Goal: Navigation & Orientation: Find specific page/section

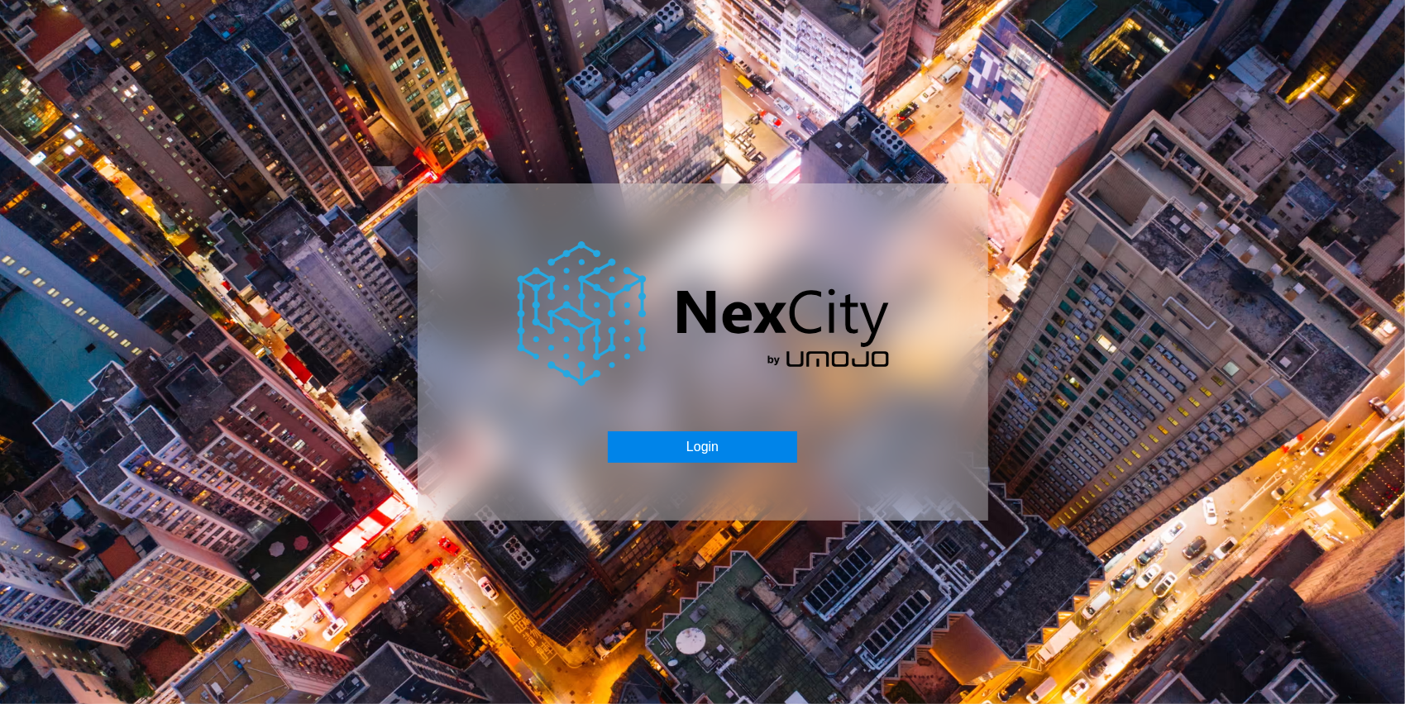
click at [706, 442] on button "Login" at bounding box center [702, 447] width 189 height 31
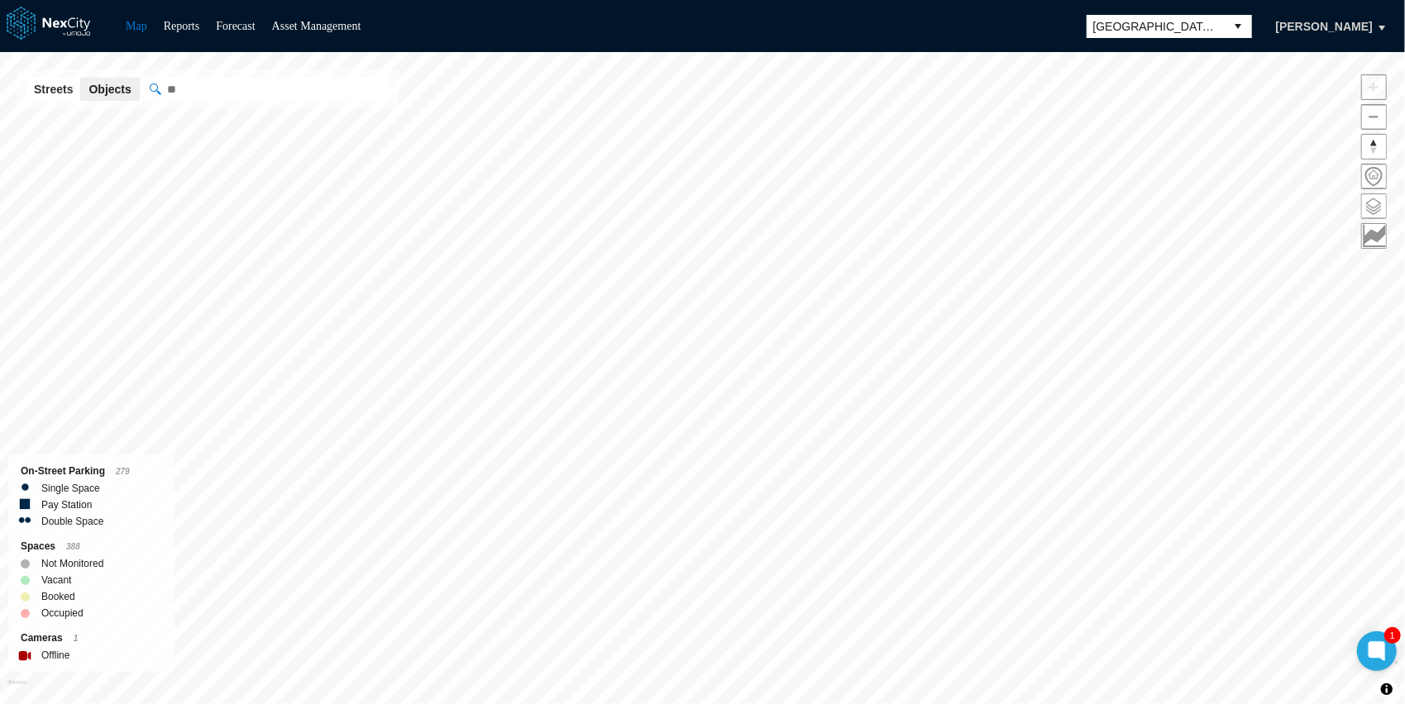
click at [1368, 198] on span at bounding box center [1374, 206] width 24 height 24
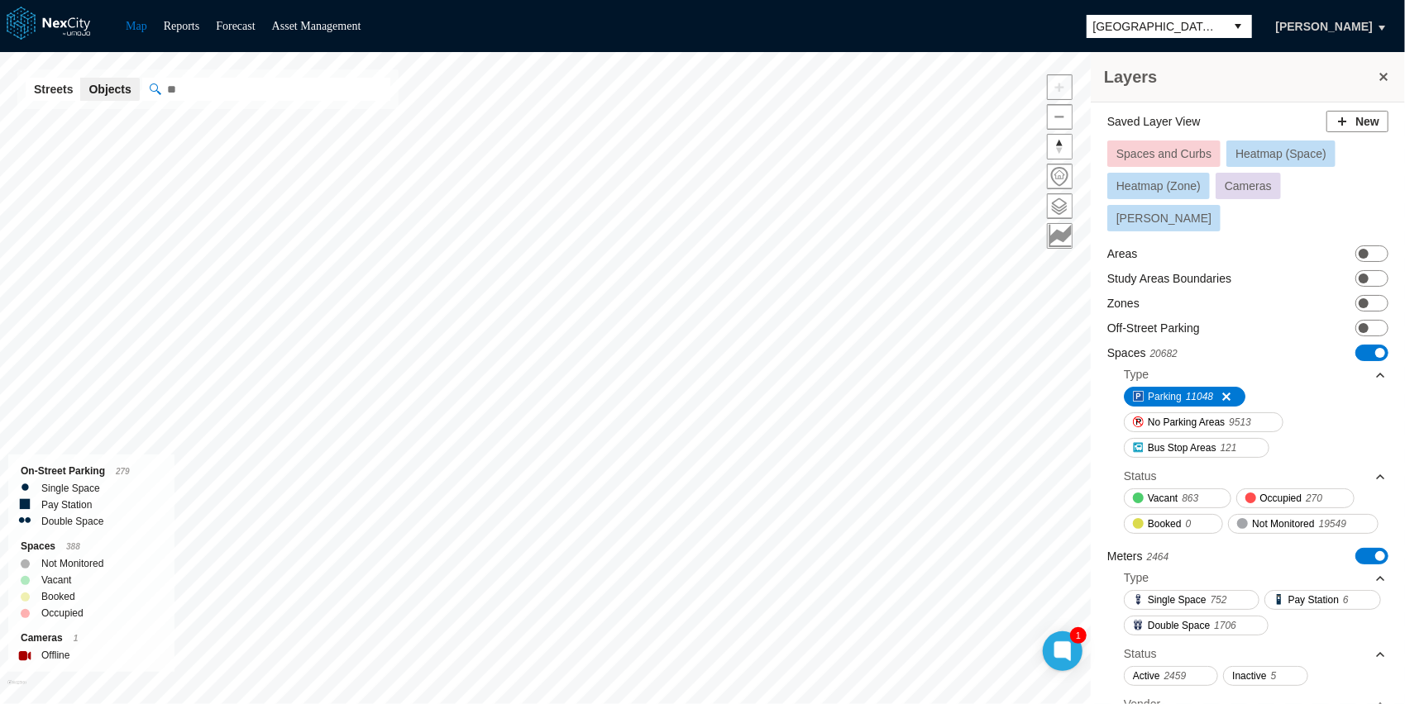
scroll to position [286, 0]
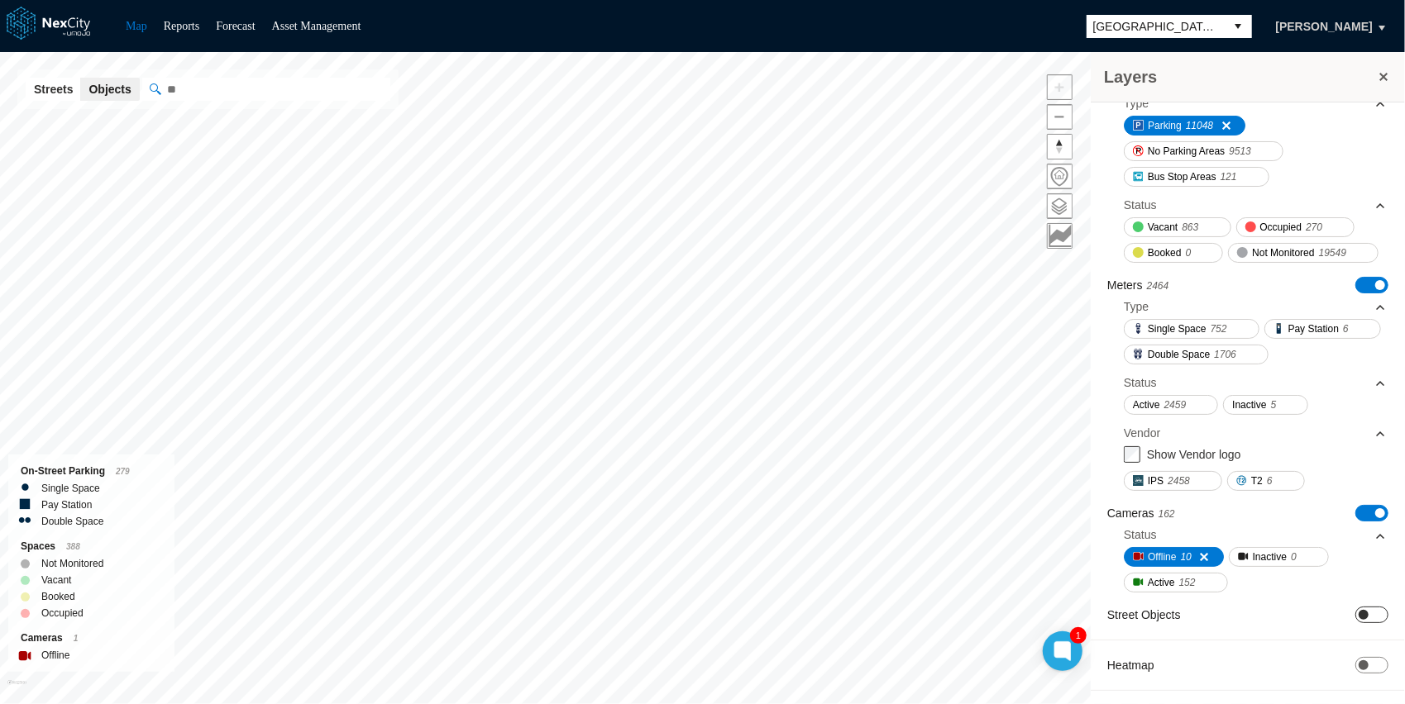
click at [1365, 617] on span "ON OFF" at bounding box center [1371, 615] width 33 height 17
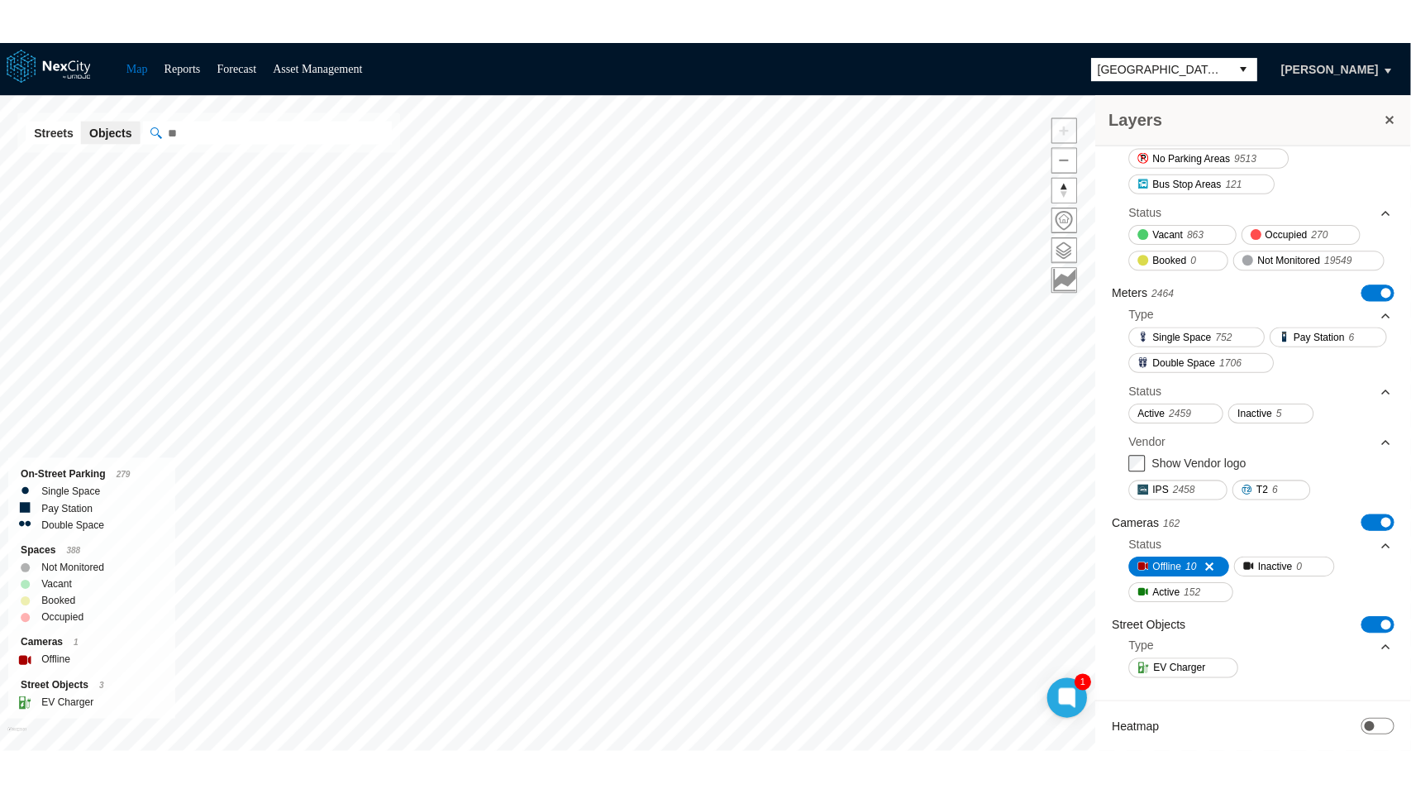
scroll to position [336, 0]
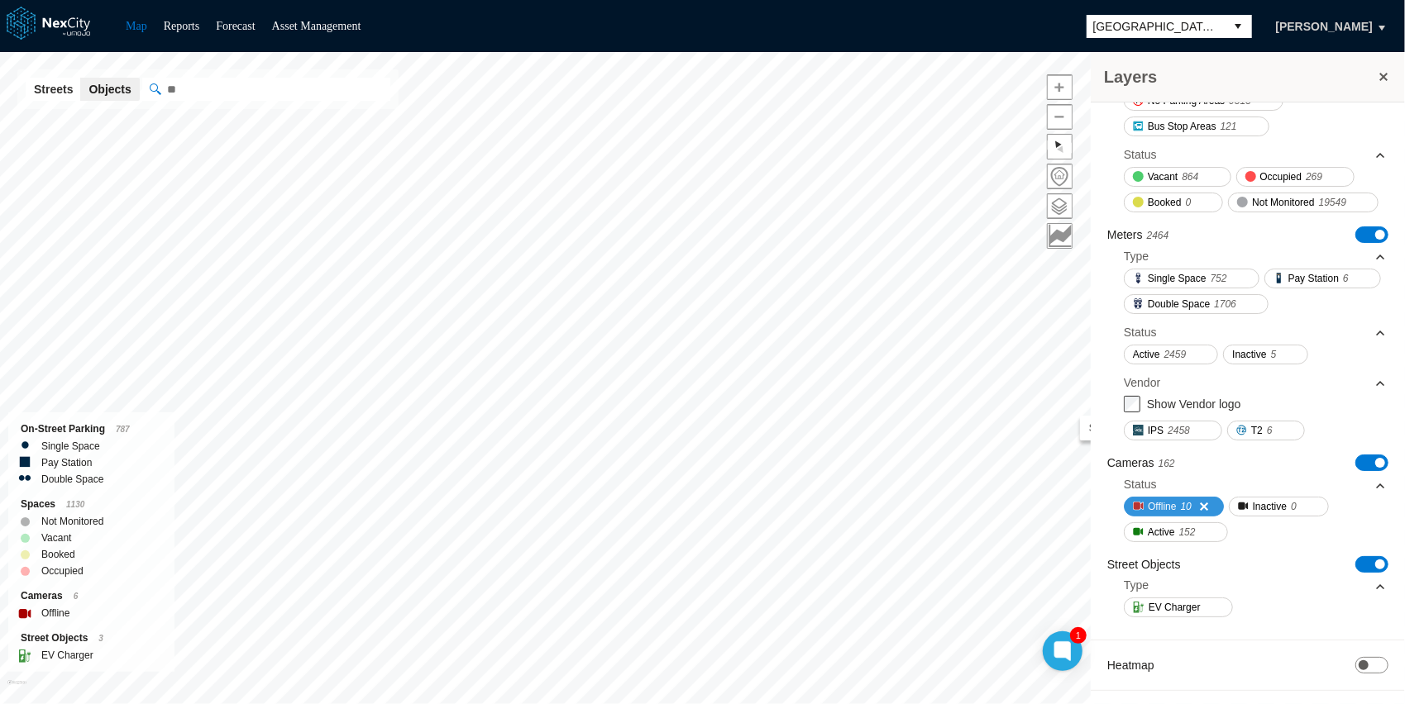
click at [1174, 504] on span "Offline" at bounding box center [1162, 507] width 28 height 17
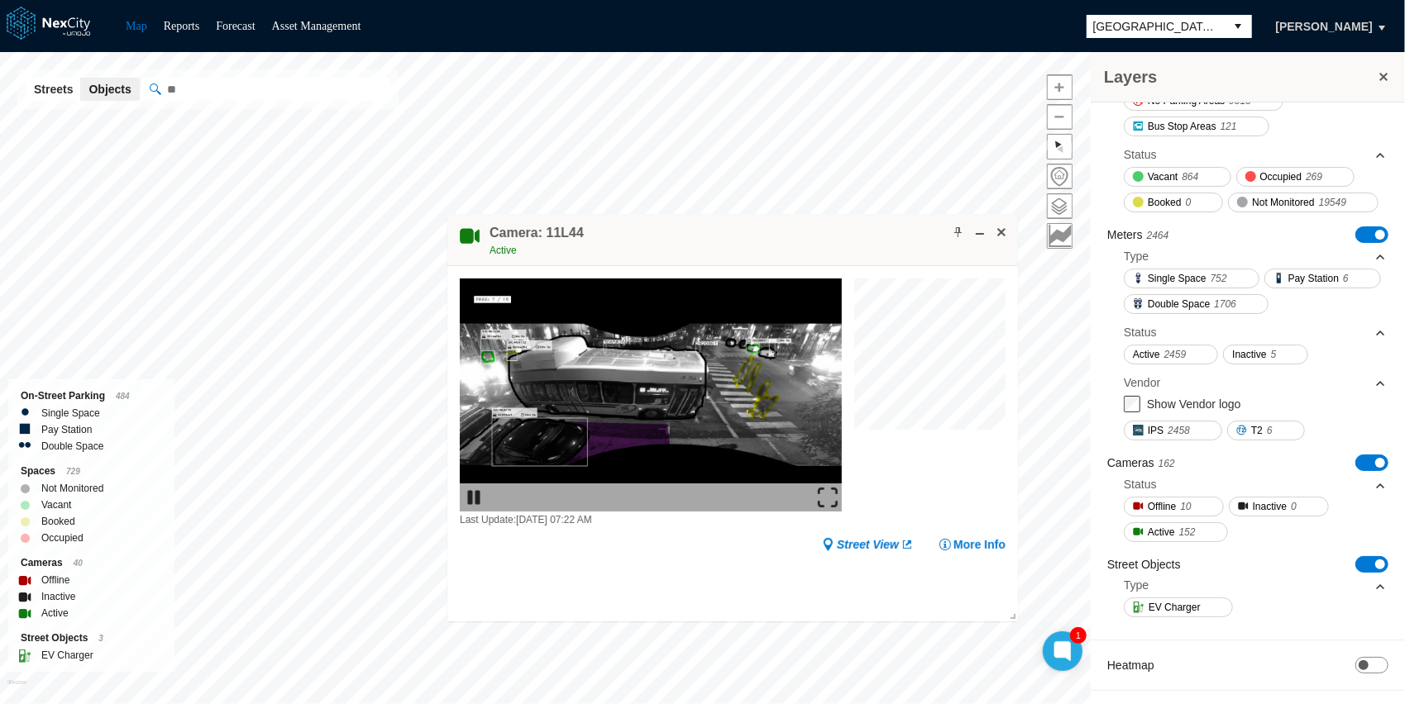
click at [827, 494] on img at bounding box center [828, 498] width 20 height 20
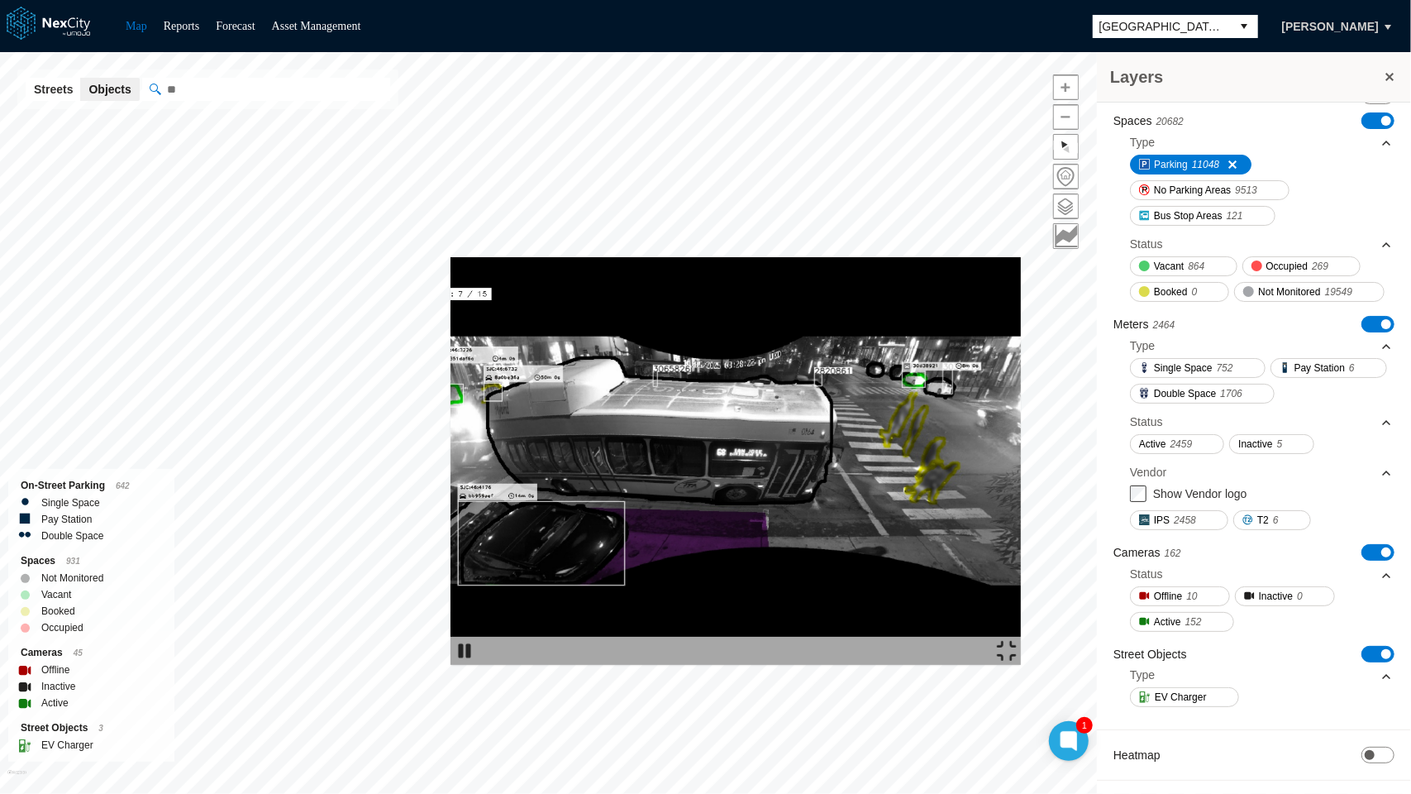
click at [967, 298] on img at bounding box center [736, 461] width 571 height 408
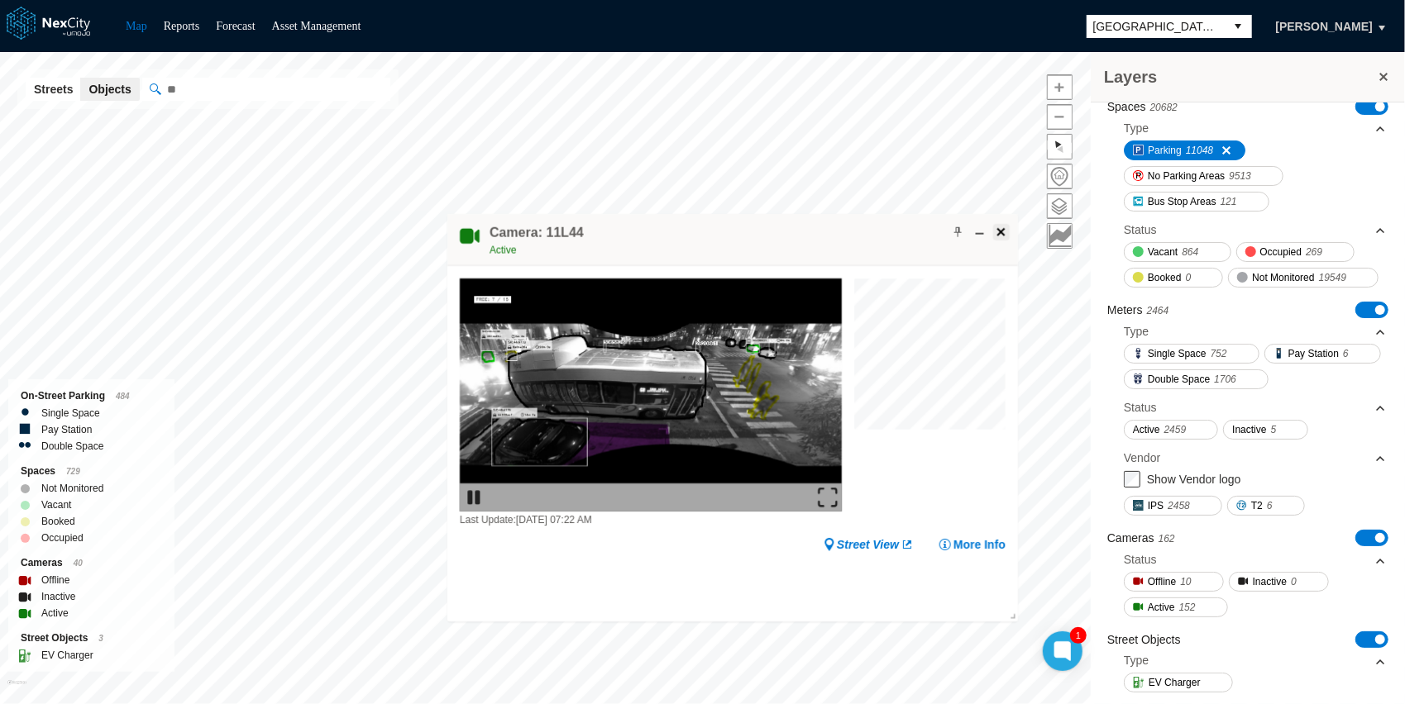
click at [1002, 230] on span at bounding box center [1001, 232] width 13 height 13
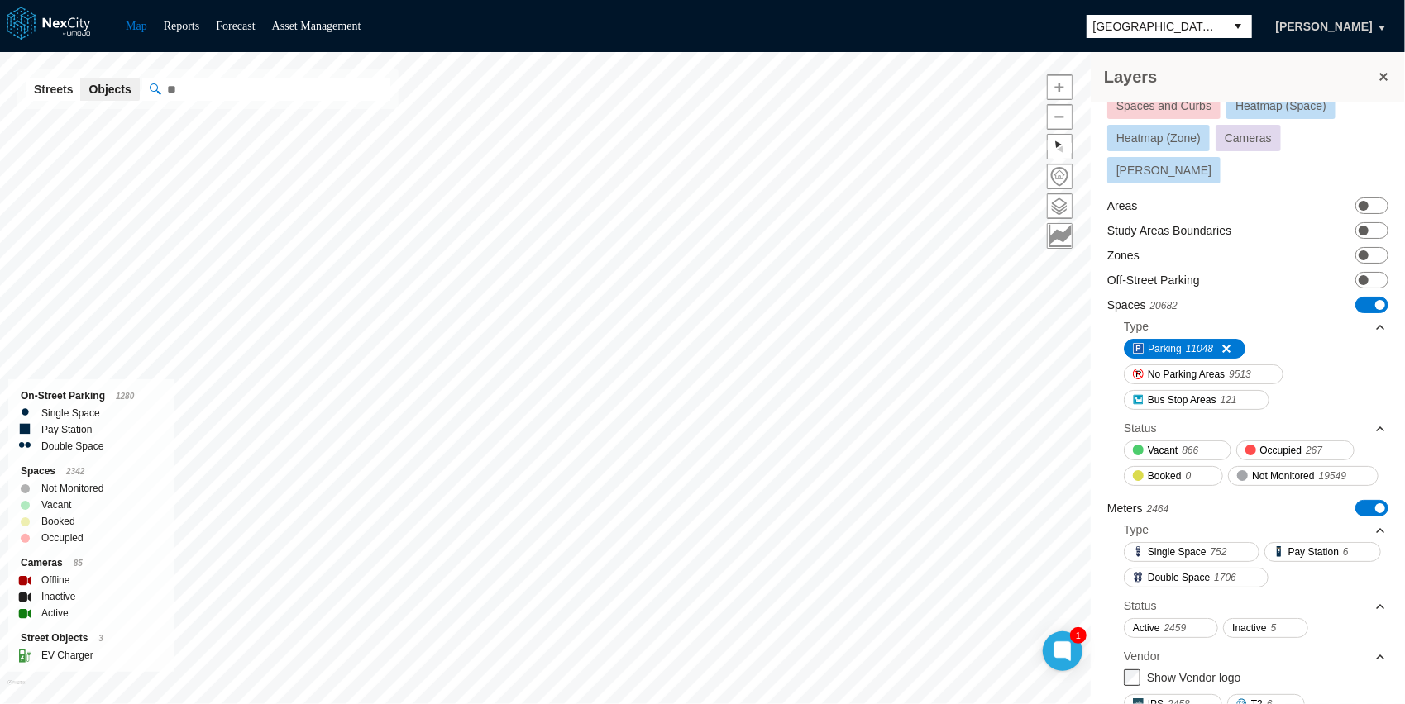
scroll to position [0, 0]
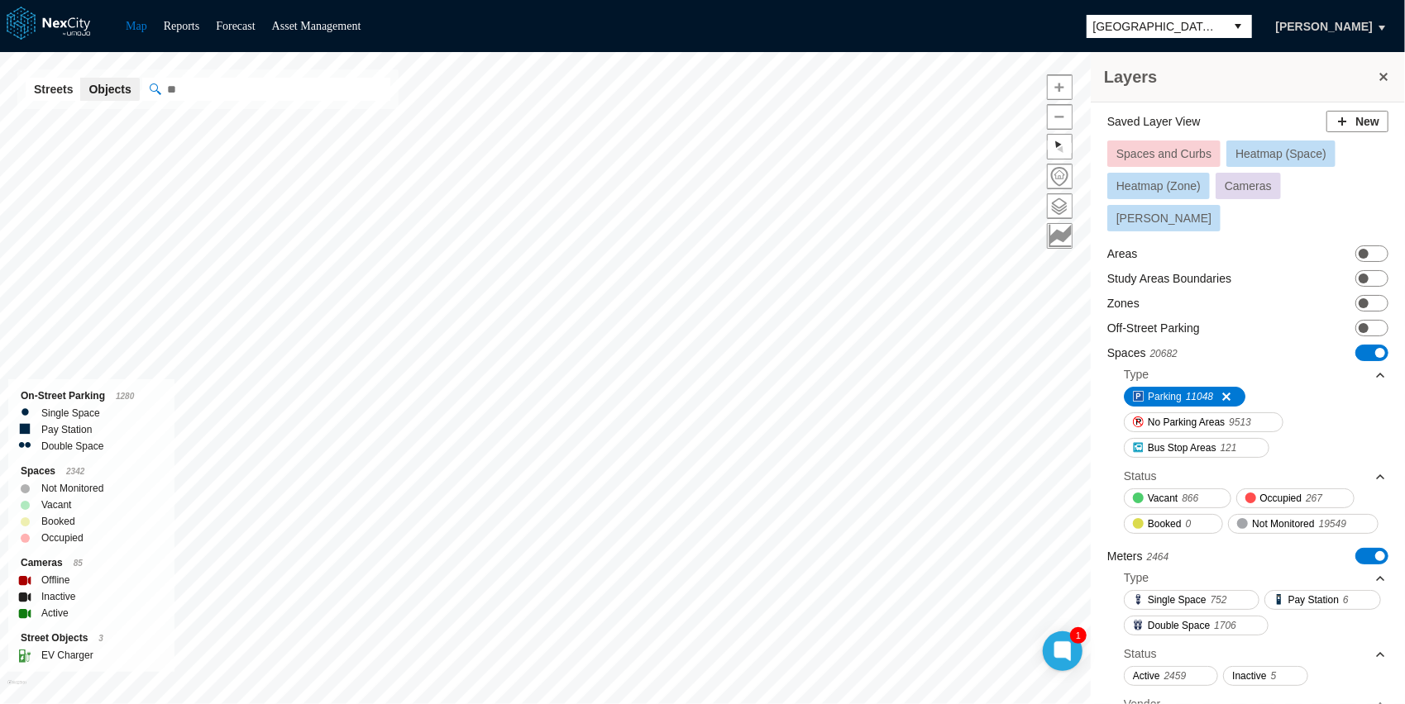
click at [1136, 295] on label "Zones" at bounding box center [1123, 303] width 32 height 17
click at [1358, 295] on span "ON OFF" at bounding box center [1371, 303] width 33 height 17
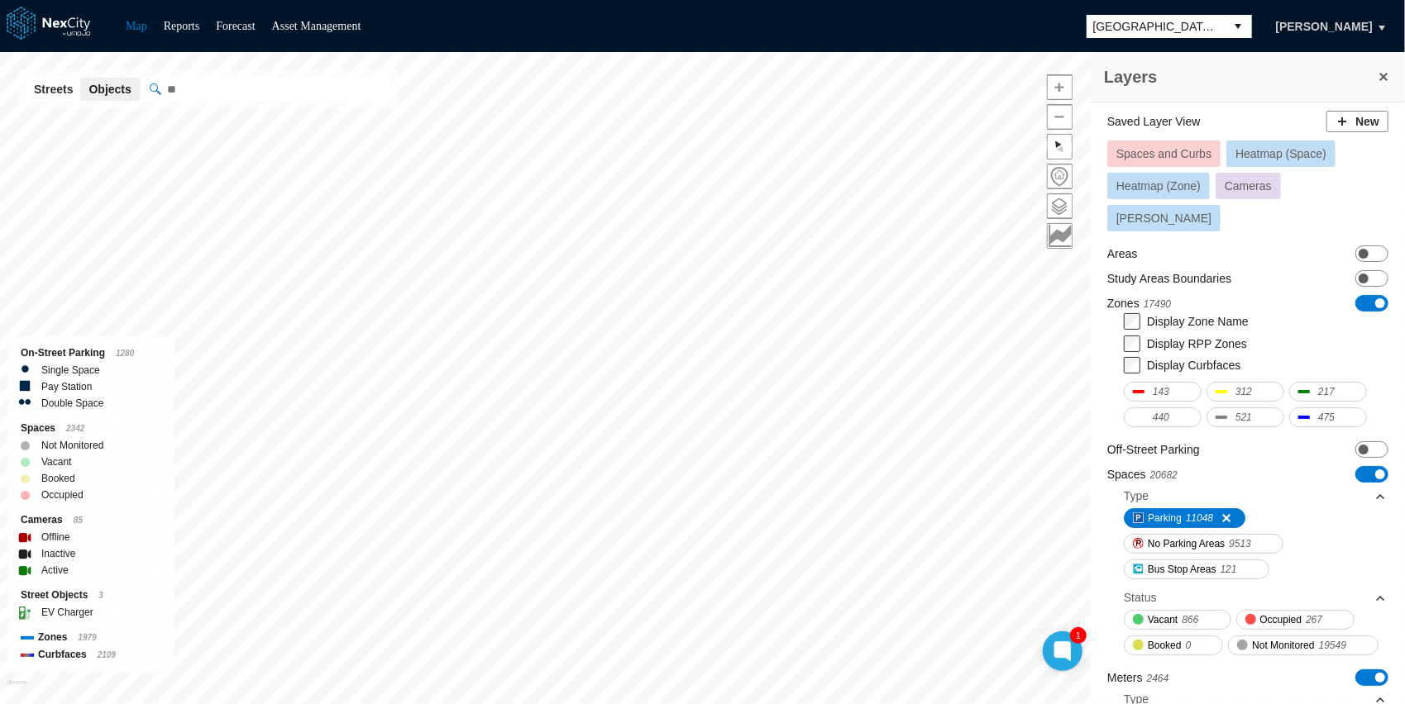
click at [1161, 337] on label "Display RPP Zones" at bounding box center [1197, 343] width 100 height 13
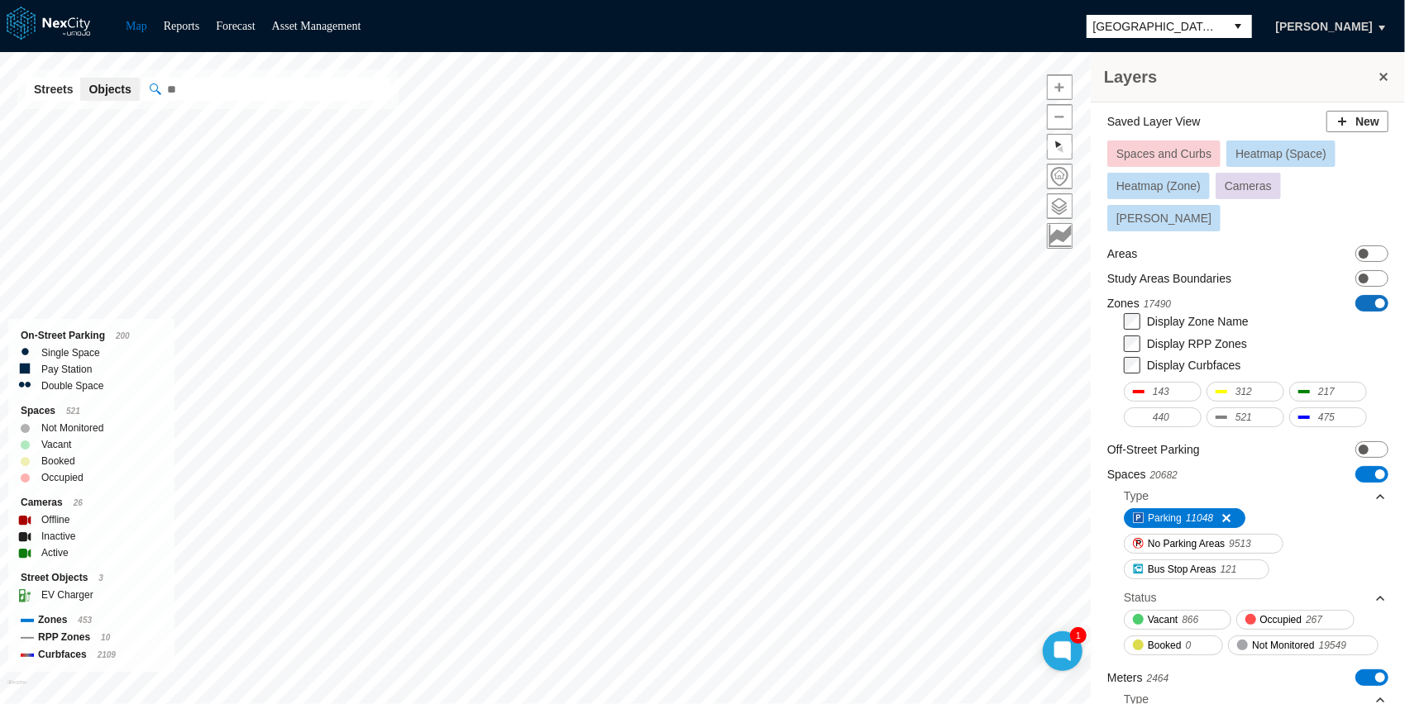
click at [1357, 295] on span "ON OFF" at bounding box center [1371, 303] width 33 height 17
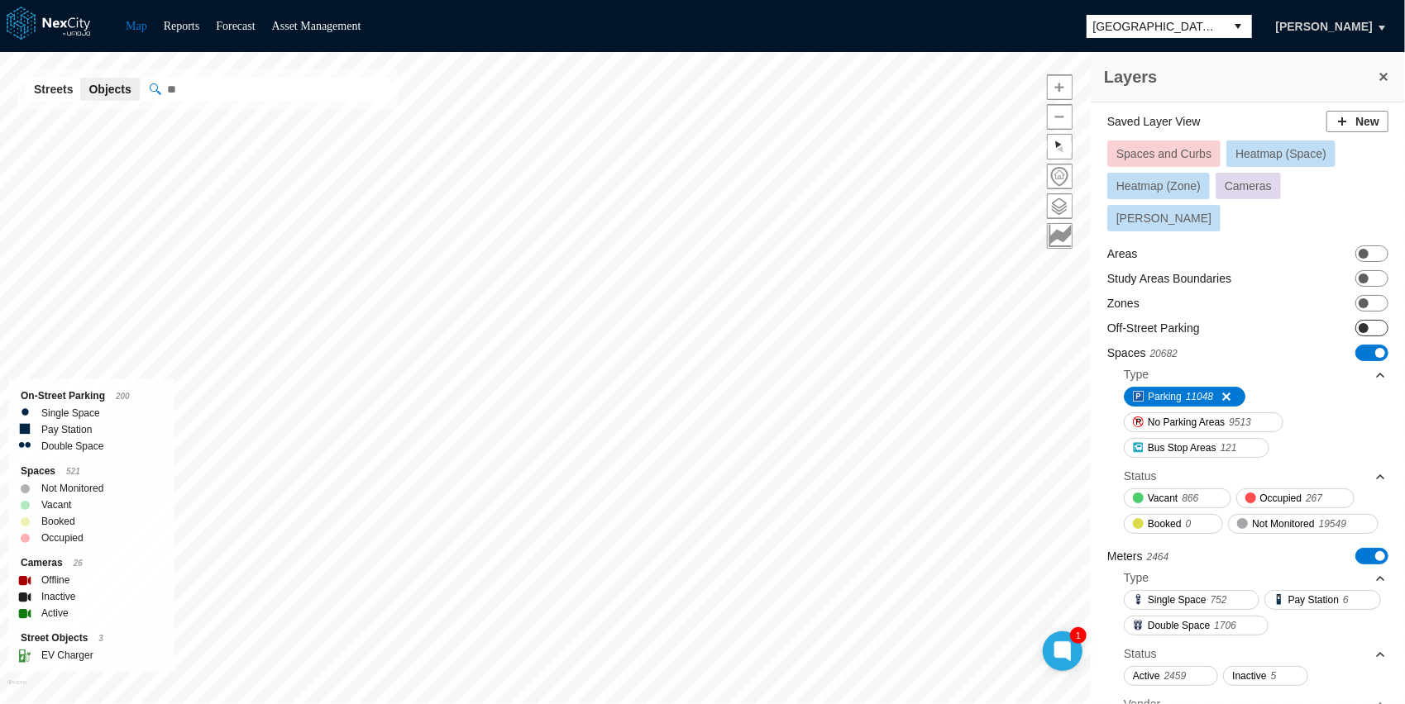
click at [1358, 323] on span at bounding box center [1363, 328] width 10 height 10
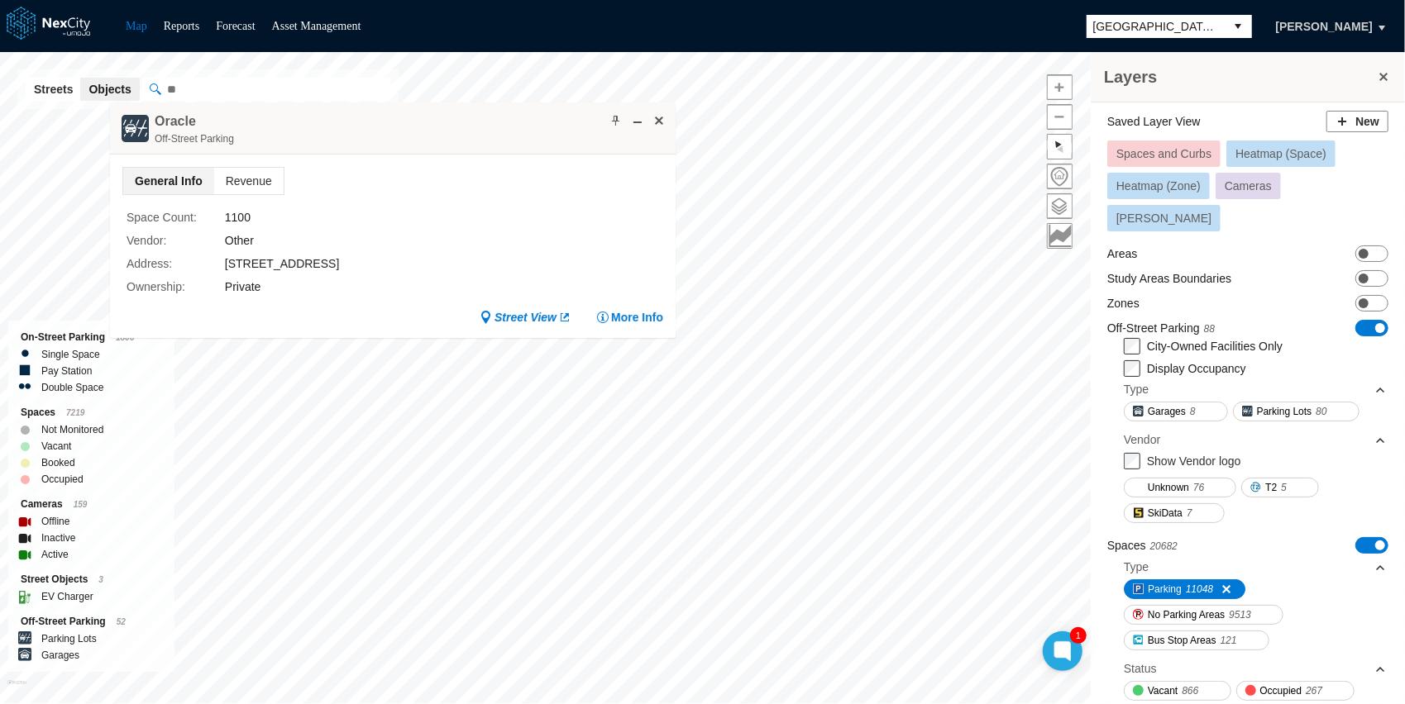
drag, startPoint x: 483, startPoint y: 287, endPoint x: 306, endPoint y: 122, distance: 241.6
click at [306, 122] on div "Oracle Off-Street Parking" at bounding box center [393, 129] width 566 height 52
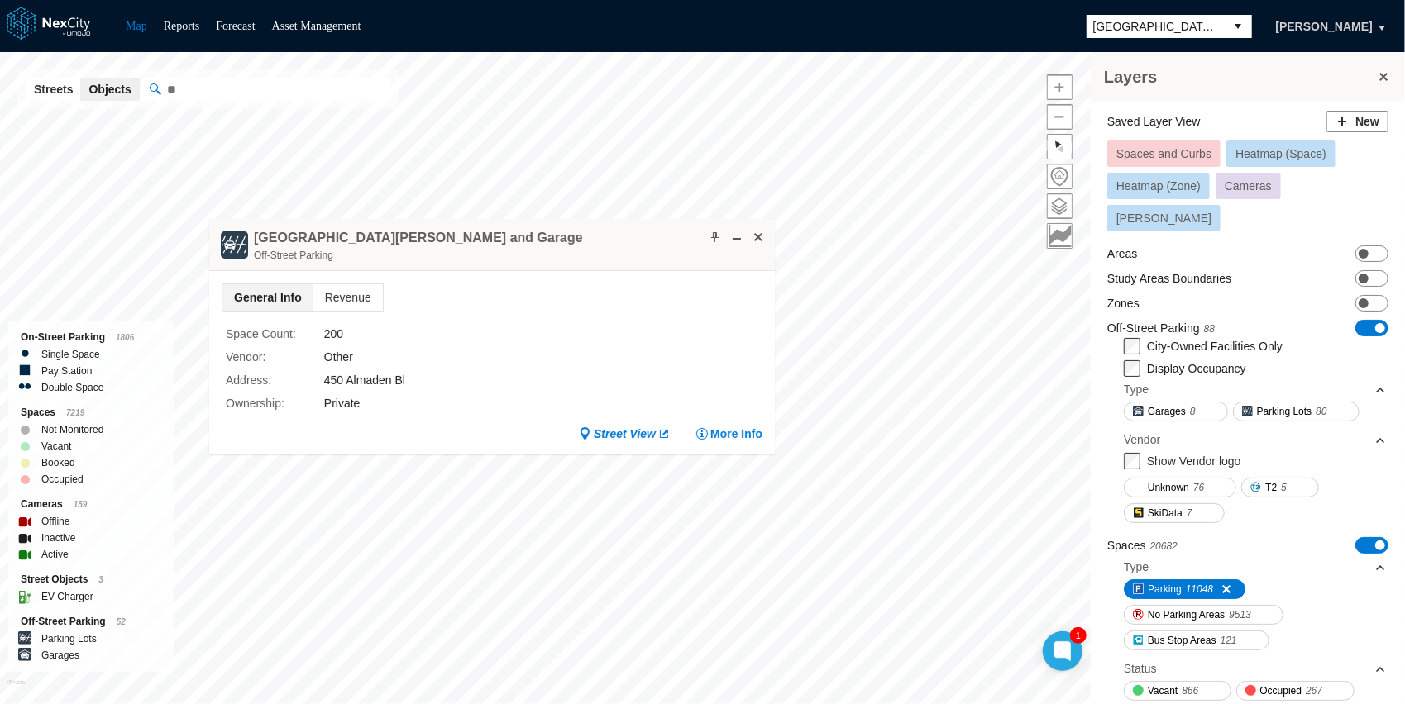
drag, startPoint x: 410, startPoint y: 318, endPoint x: 580, endPoint y: 232, distance: 189.7
click at [416, 314] on div "Space Count : 200 Vendor : Other Address : 450 Almaden Bl Ownership : Private" at bounding box center [492, 365] width 541 height 106
